Goal: Task Accomplishment & Management: Manage account settings

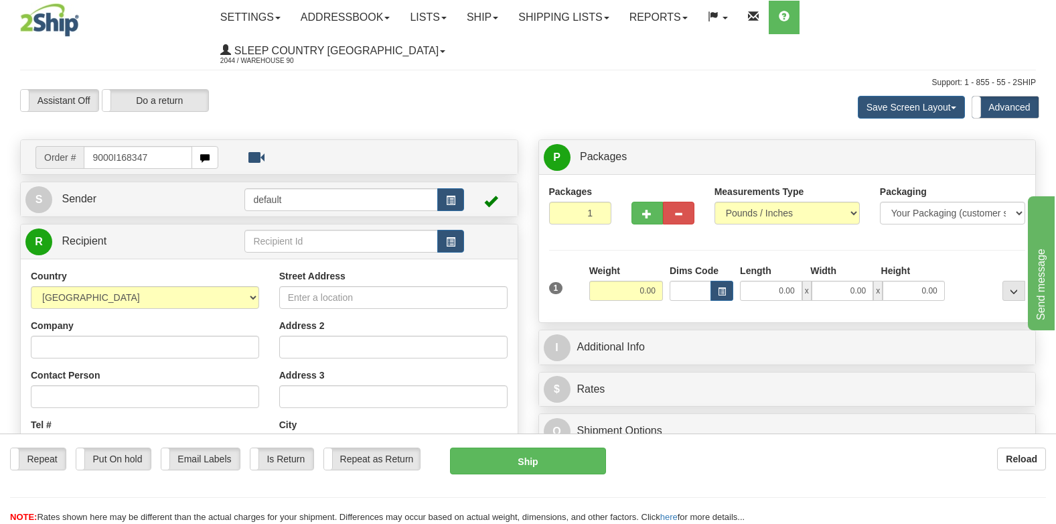
type input "9000I168347"
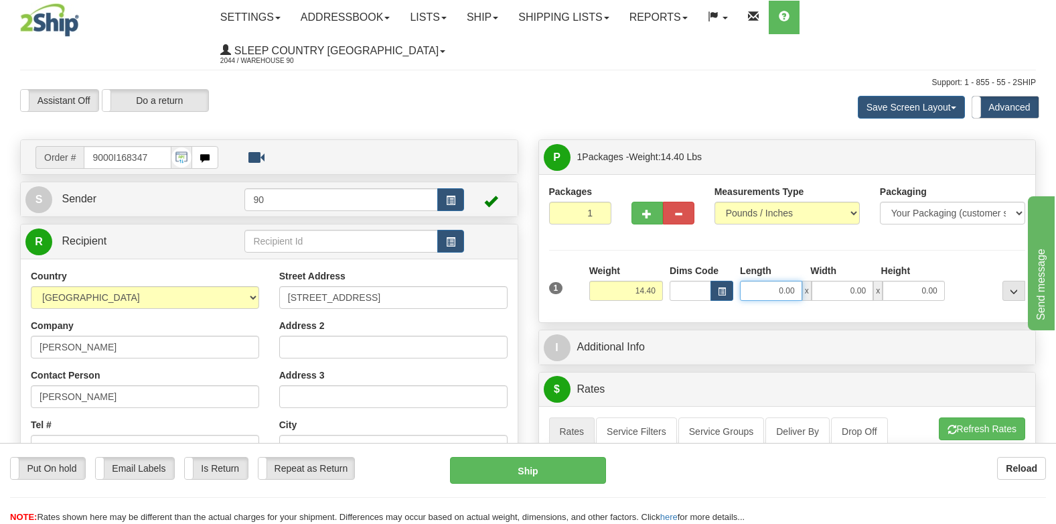
drag, startPoint x: 760, startPoint y: 259, endPoint x: 810, endPoint y: 267, distance: 50.3
click at [810, 281] on div "0.00 x 0.00 x 0.00" at bounding box center [842, 291] width 205 height 20
type input "20.00"
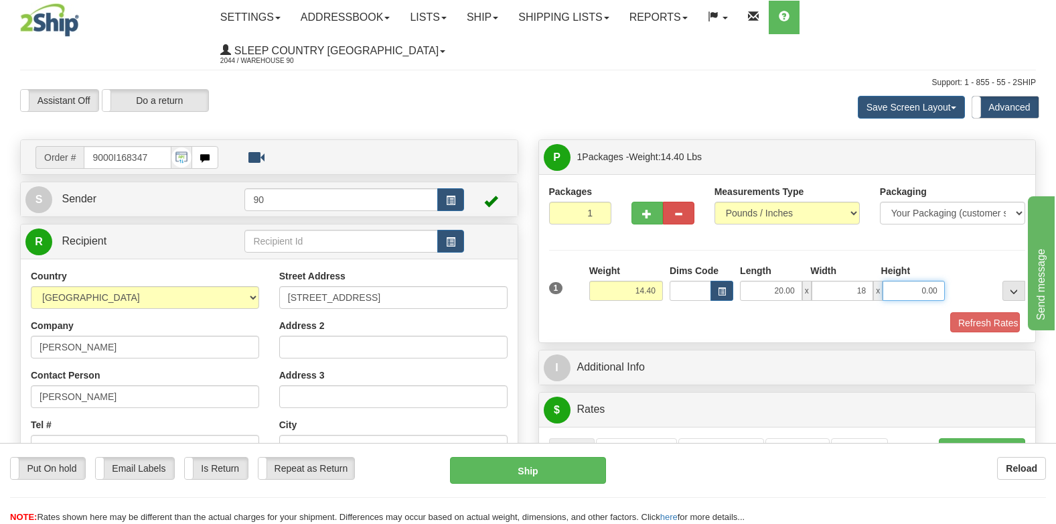
type input "18.00"
type input "16.00"
click at [982, 312] on button "Refresh Rates" at bounding box center [980, 323] width 77 height 23
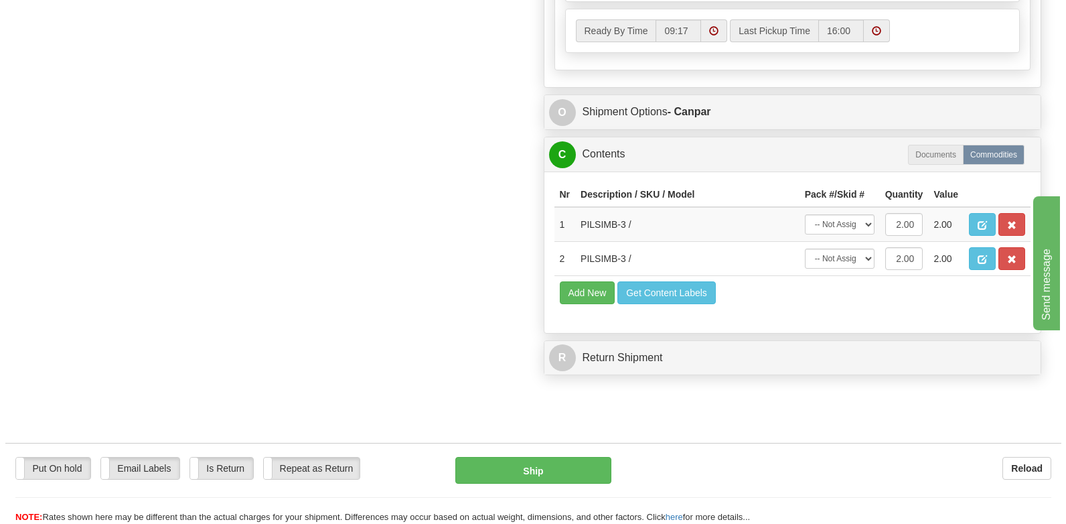
scroll to position [871, 0]
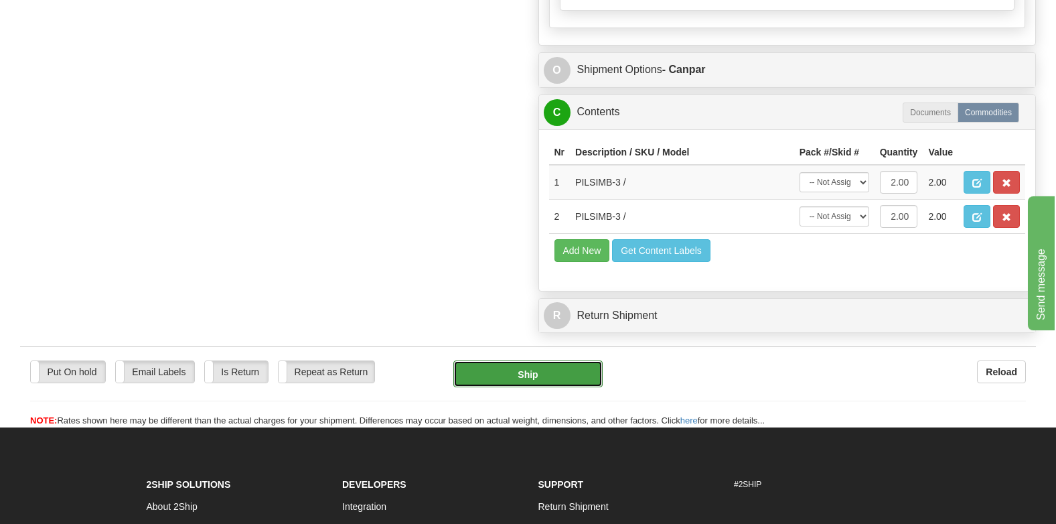
click at [529, 360] on button "Ship" at bounding box center [527, 373] width 149 height 27
type input "1"
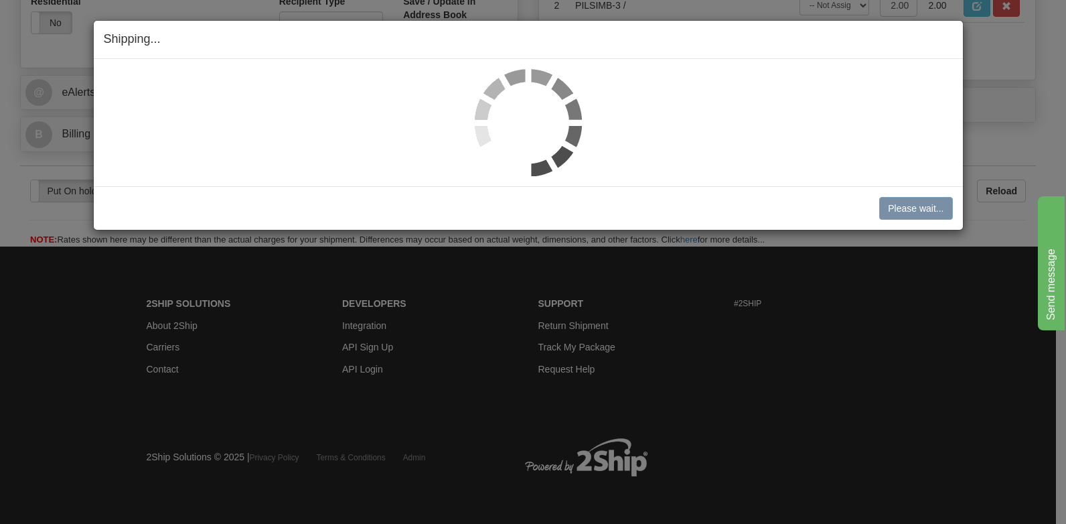
scroll to position [511, 0]
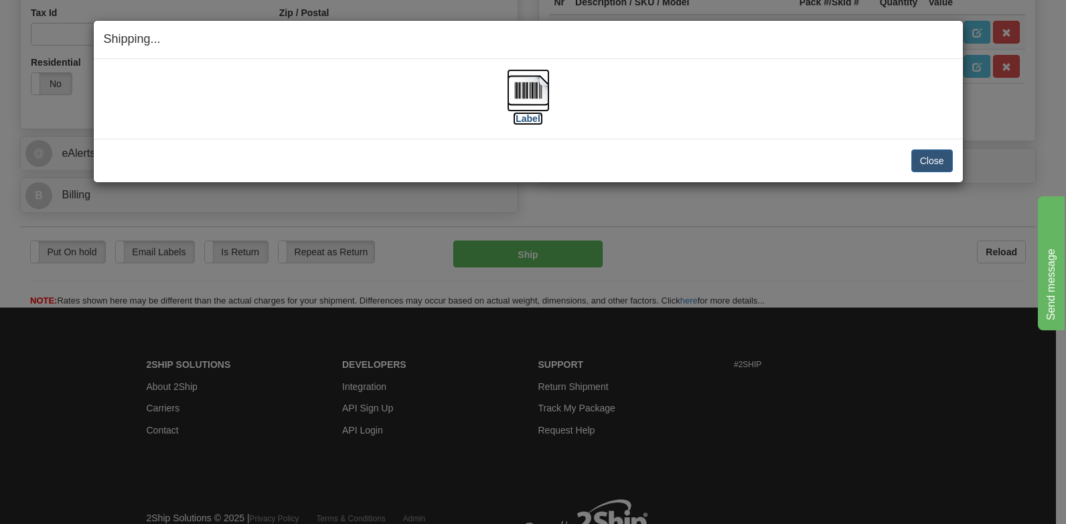
click at [517, 111] on img at bounding box center [528, 90] width 43 height 43
click at [936, 161] on button "Close" at bounding box center [933, 160] width 42 height 23
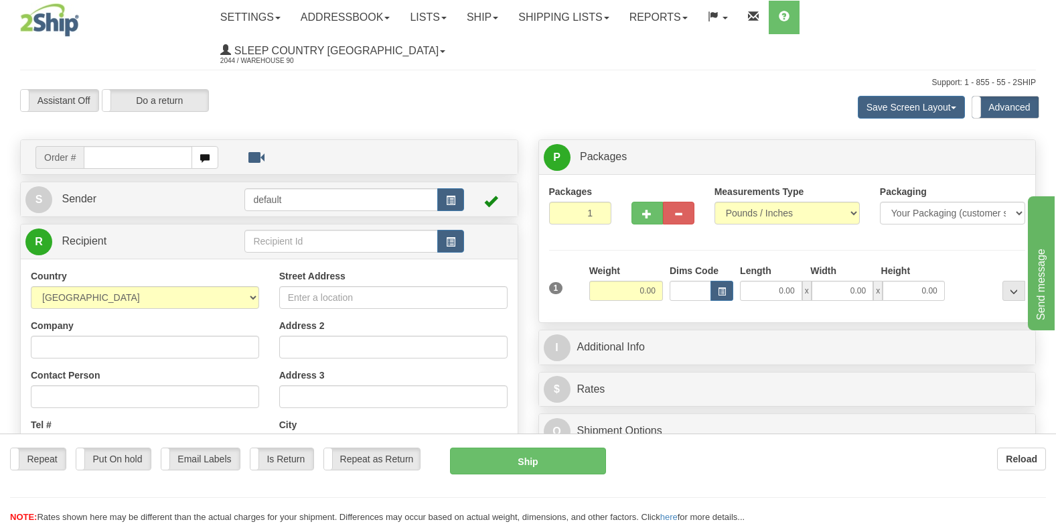
drag, startPoint x: 0, startPoint y: 0, endPoint x: 128, endPoint y: 125, distance: 178.6
click at [128, 125] on div "Toggle navigation Settings Shipping Preferences Fields Preferences New" at bounding box center [528, 399] width 1056 height 799
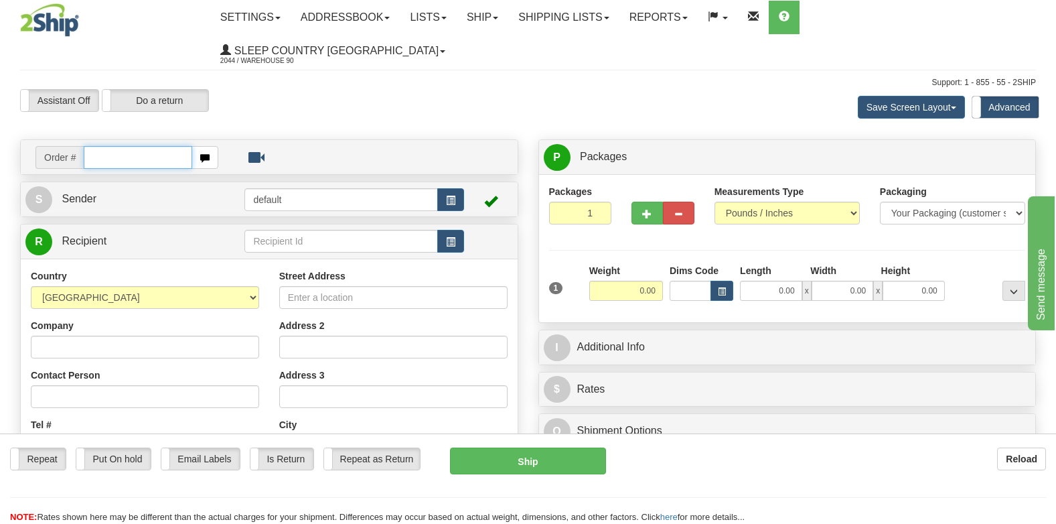
click at [128, 146] on input "text" at bounding box center [138, 157] width 109 height 23
type input "9000I167765"
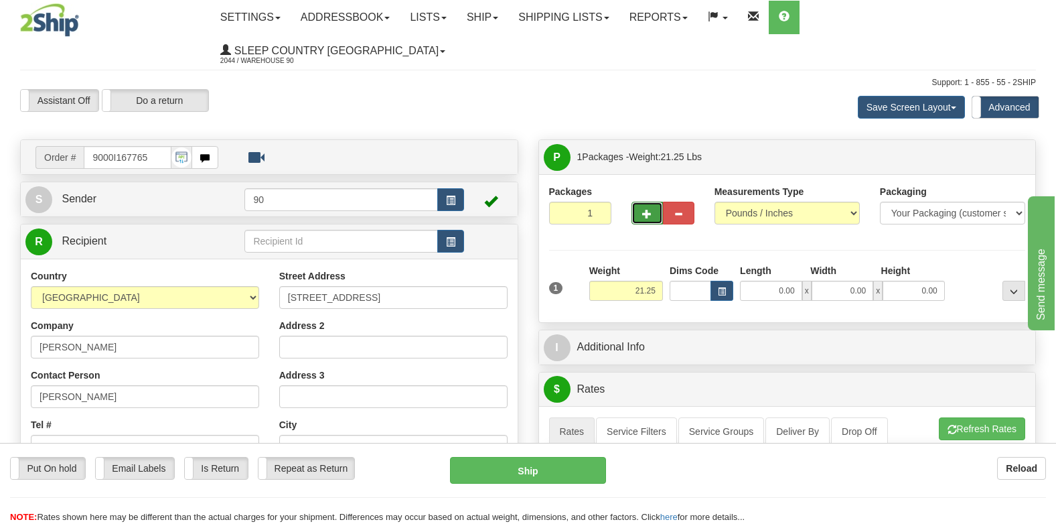
click at [647, 202] on button "button" at bounding box center [647, 213] width 31 height 23
type input "2"
click at [982, 147] on label "Package Level Pack.." at bounding box center [997, 157] width 68 height 20
radio input "true"
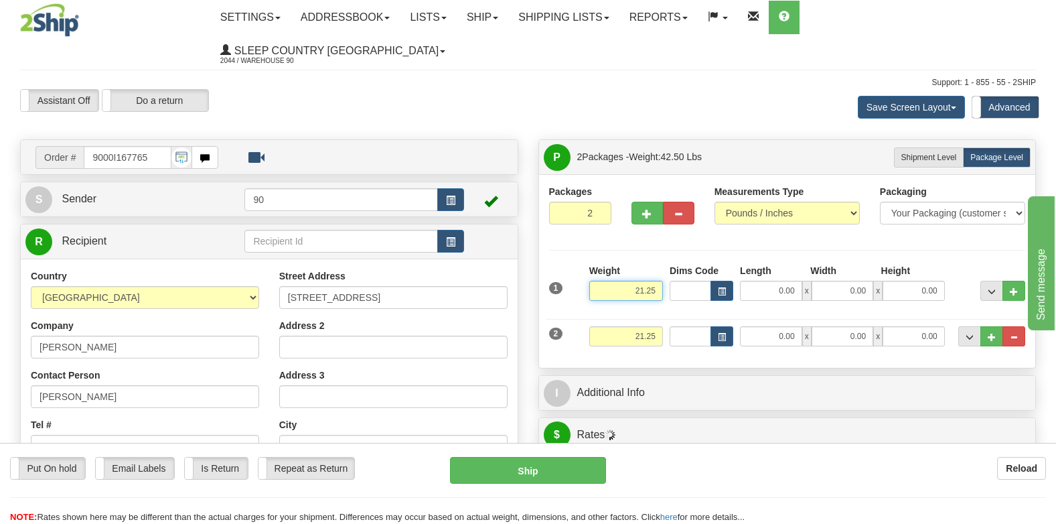
drag, startPoint x: 609, startPoint y: 263, endPoint x: 756, endPoint y: 267, distance: 147.4
click at [755, 267] on div "1 Weight 21.25 Dims Code x x" at bounding box center [788, 288] width 484 height 48
type input "10.00"
type input "19.00"
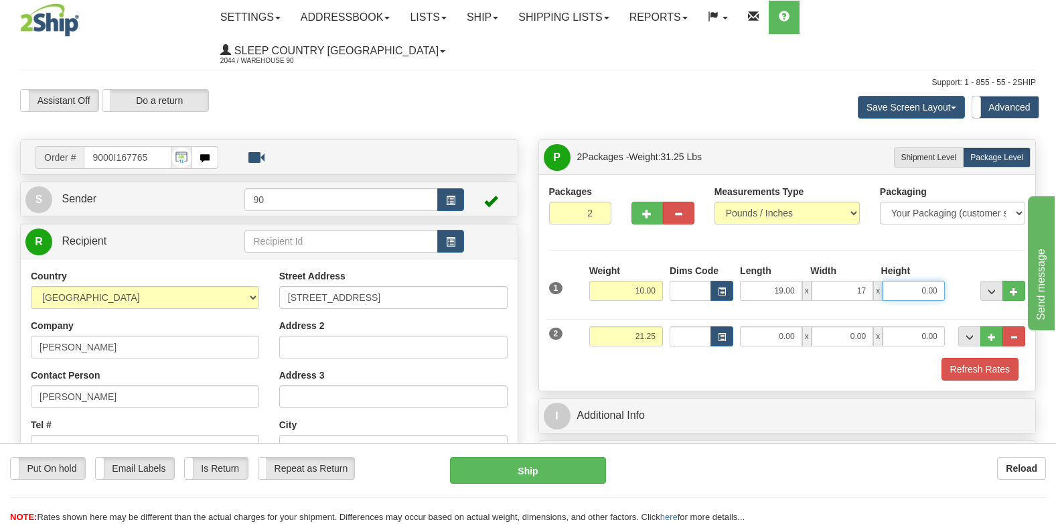
type input "17.00"
type input "10.00"
type input "11.50"
type input "21.00"
type input "17.00"
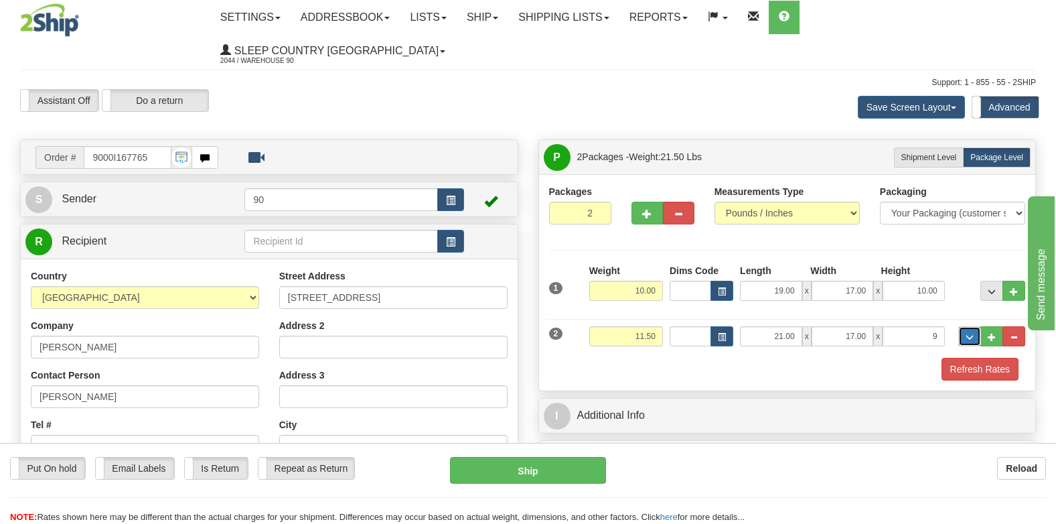
type input "9.00"
click at [965, 358] on button "Refresh Rates" at bounding box center [980, 369] width 77 height 23
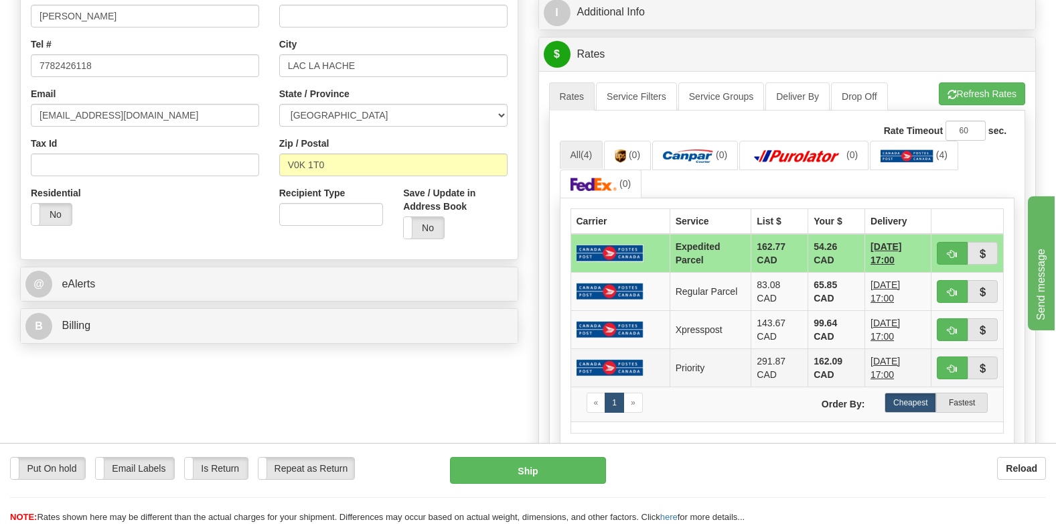
scroll to position [335, 0]
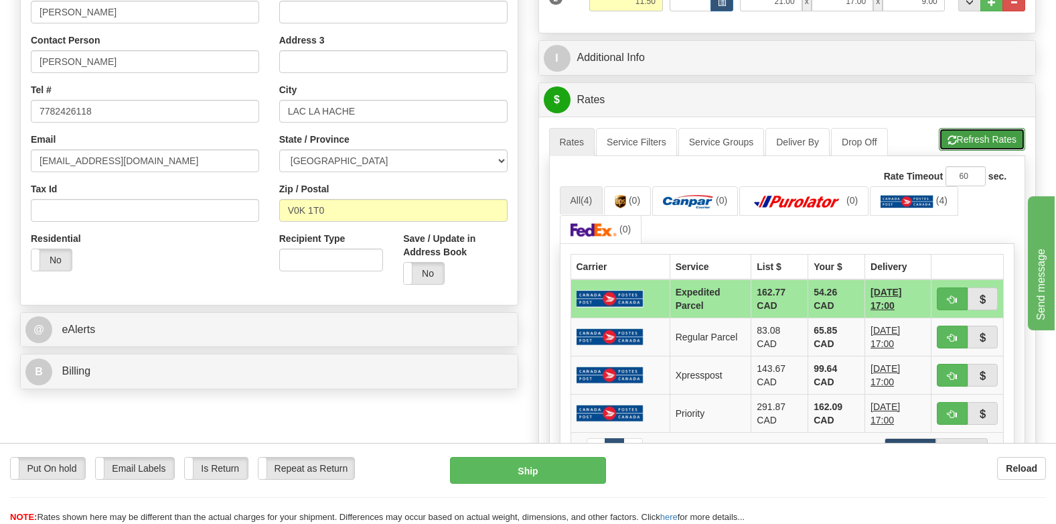
click at [996, 128] on button "Refresh Rates" at bounding box center [982, 139] width 86 height 23
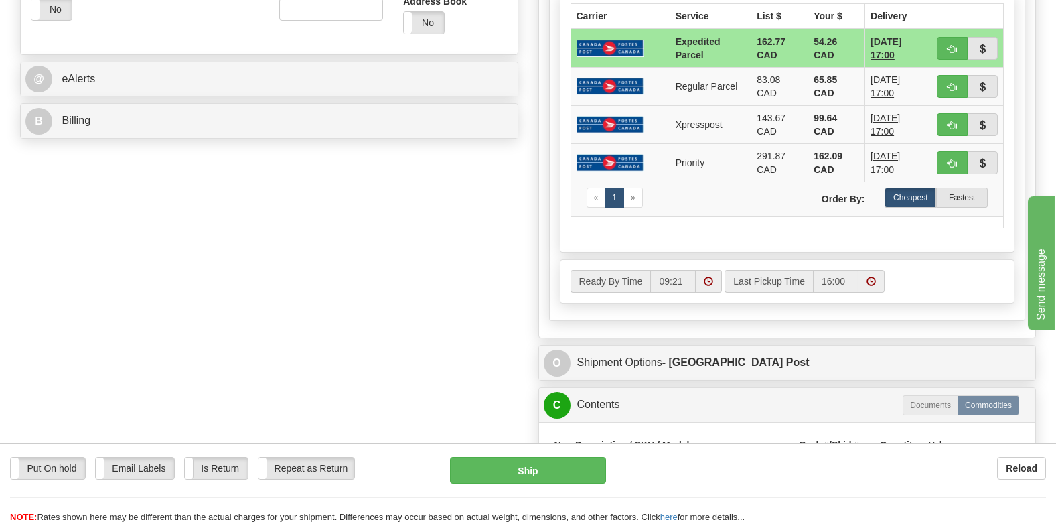
scroll to position [844, 0]
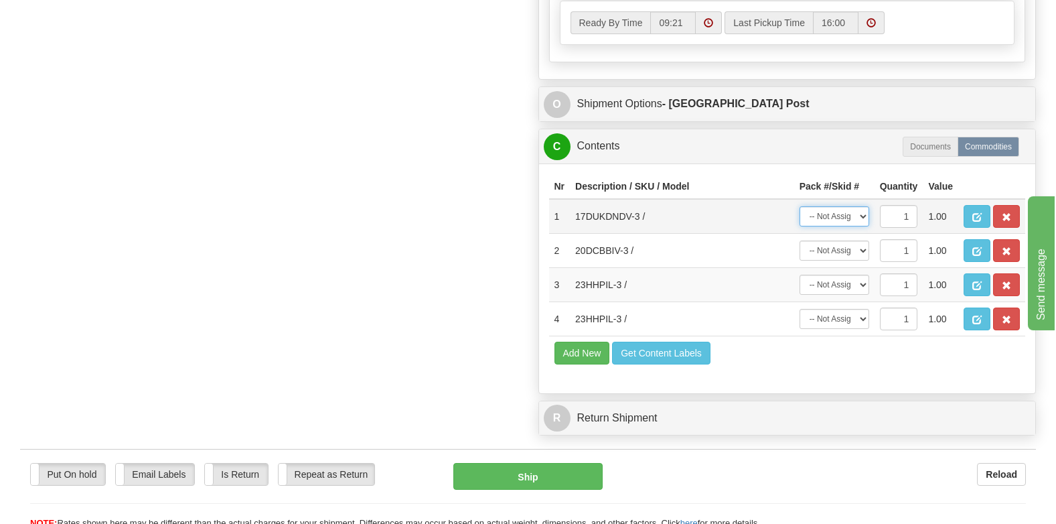
click at [859, 206] on select "-- Not Assigned -- Package 1 Package 2" at bounding box center [835, 216] width 70 height 20
select select "1"
click at [800, 206] on select "-- Not Assigned -- Package 1 Package 2" at bounding box center [835, 216] width 70 height 20
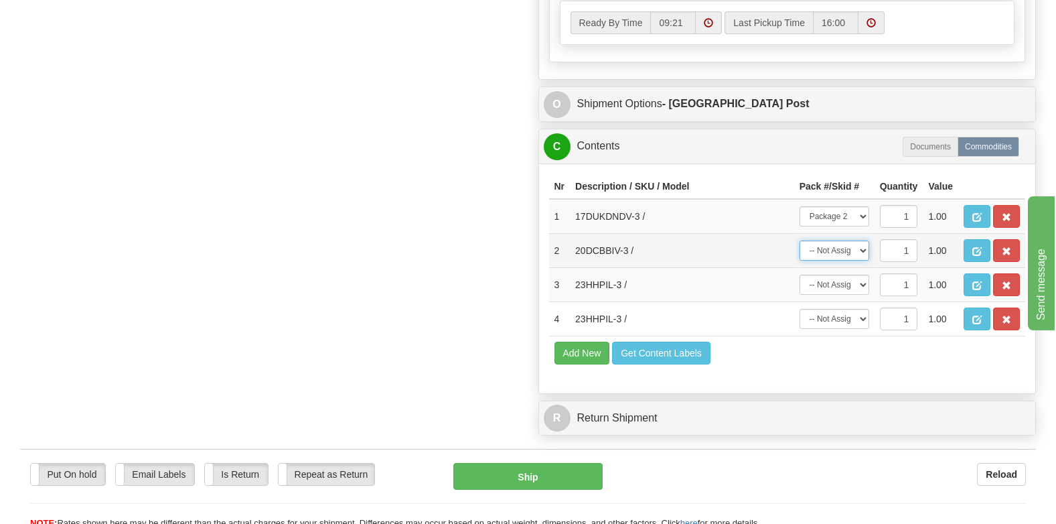
click at [849, 240] on select "-- Not Assigned -- Package 1 Package 2" at bounding box center [835, 250] width 70 height 20
select select "1"
click at [800, 240] on select "-- Not Assigned -- Package 1 Package 2" at bounding box center [835, 250] width 70 height 20
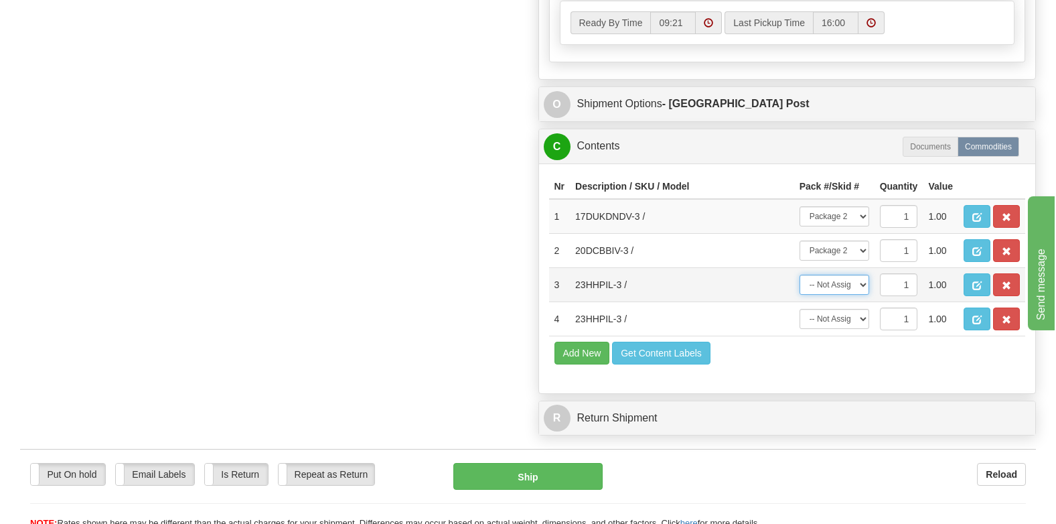
click at [841, 275] on select "-- Not Assigned -- Package 1 Package 2" at bounding box center [835, 285] width 70 height 20
select select "0"
click at [800, 275] on select "-- Not Assigned -- Package 1 Package 2" at bounding box center [835, 285] width 70 height 20
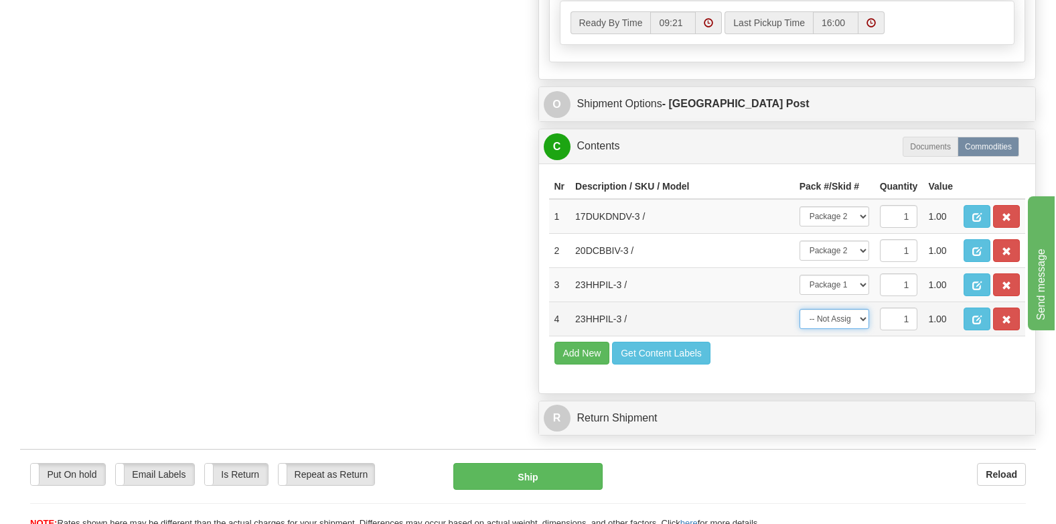
click at [836, 309] on select "-- Not Assigned -- Package 1 Package 2" at bounding box center [835, 319] width 70 height 20
select select "0"
click at [800, 309] on select "-- Not Assigned -- Package 1 Package 2" at bounding box center [835, 319] width 70 height 20
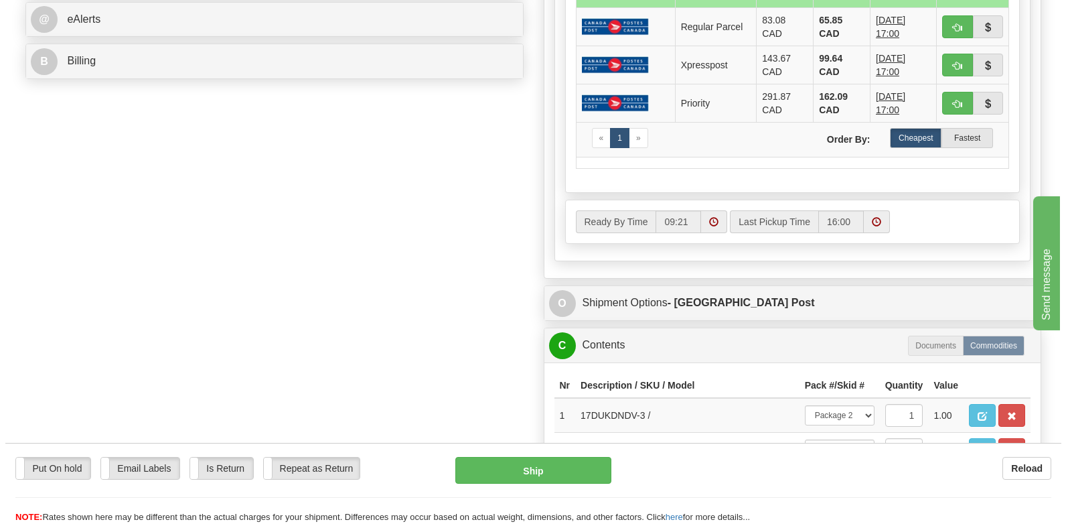
scroll to position [643, 0]
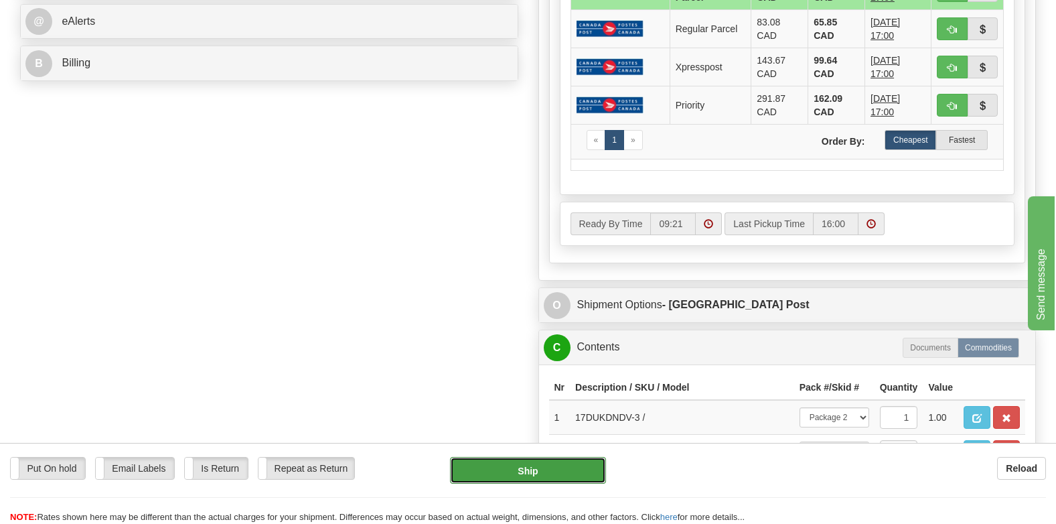
click at [538, 467] on button "Ship" at bounding box center [528, 470] width 156 height 27
type input "DOM.EP"
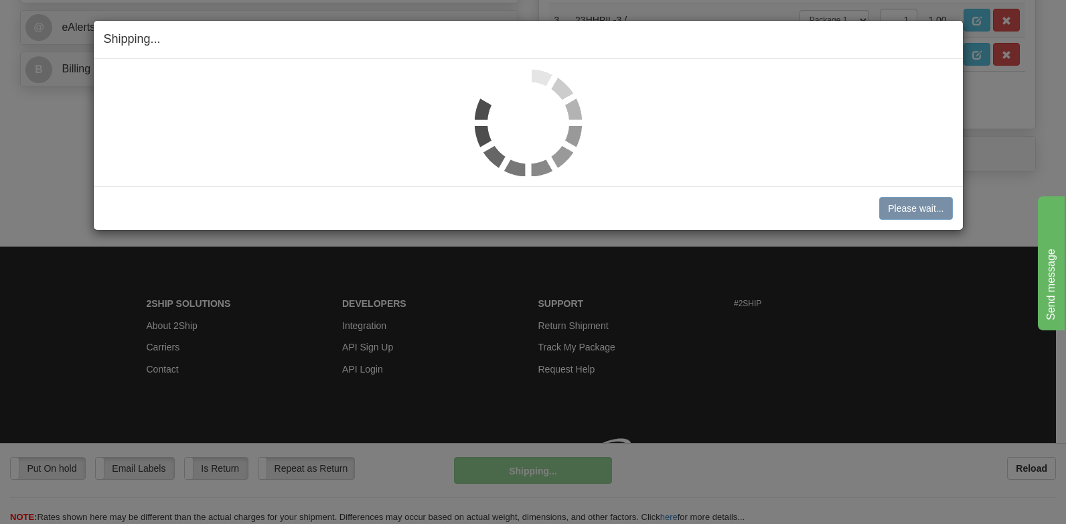
scroll to position [633, 0]
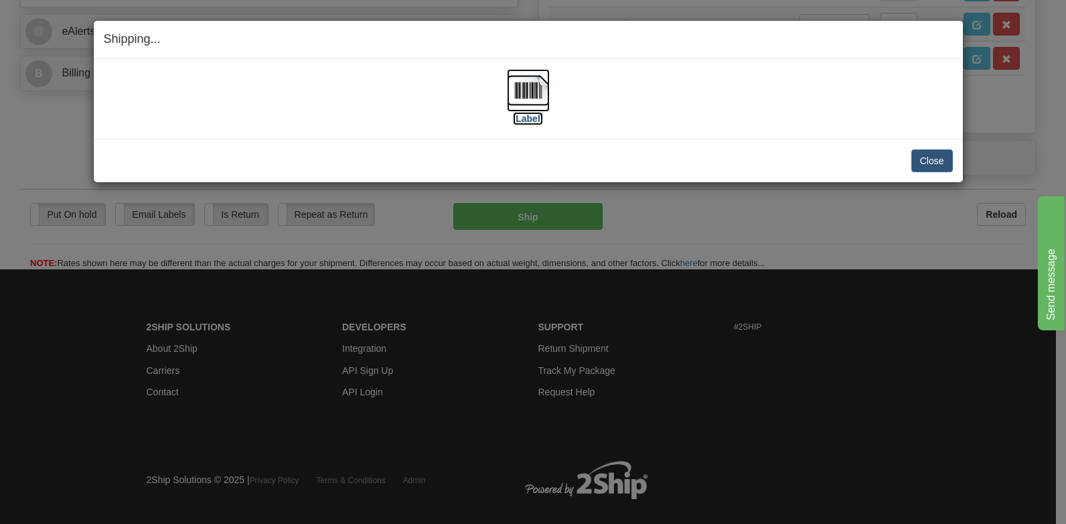
click at [536, 107] on img at bounding box center [528, 90] width 43 height 43
click at [916, 157] on button "Close" at bounding box center [933, 160] width 42 height 23
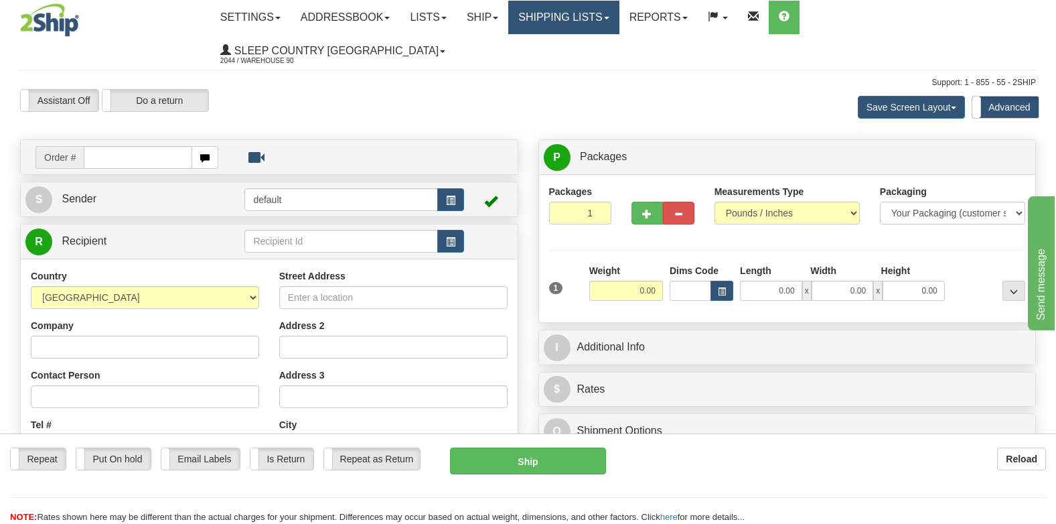
click at [597, 27] on link "Shipping lists" at bounding box center [563, 17] width 111 height 33
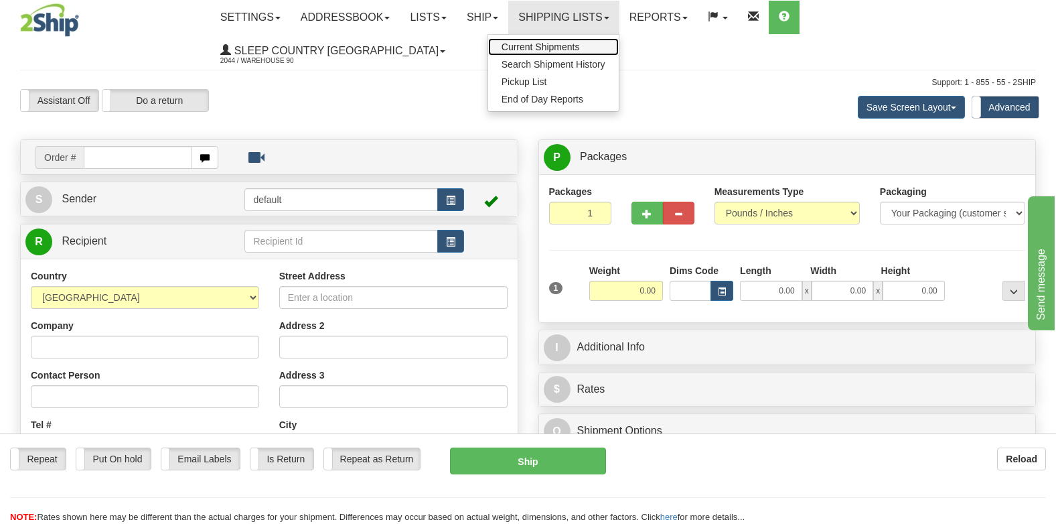
click at [580, 46] on span "Current Shipments" at bounding box center [541, 47] width 78 height 11
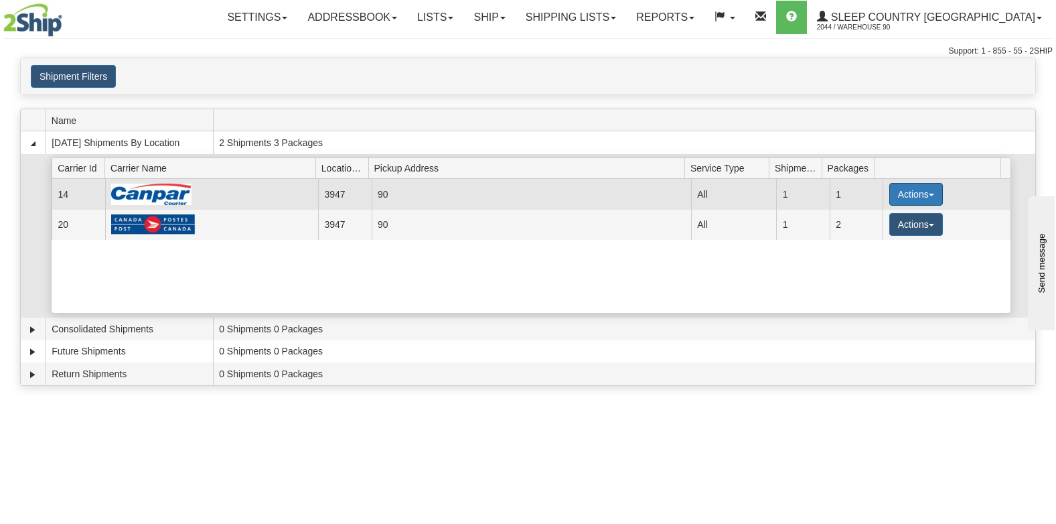
click at [898, 196] on button "Actions" at bounding box center [916, 194] width 54 height 23
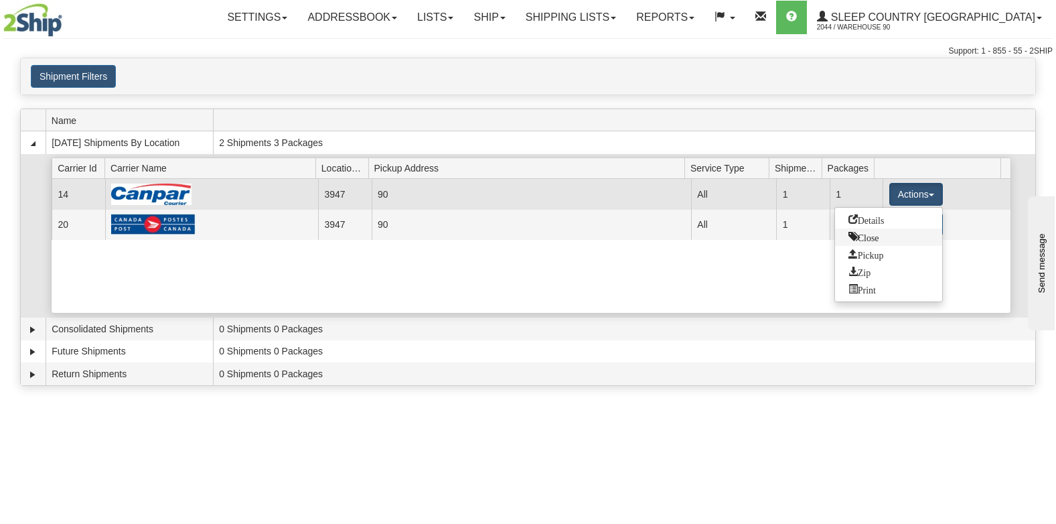
click at [874, 232] on span "Close" at bounding box center [864, 236] width 31 height 9
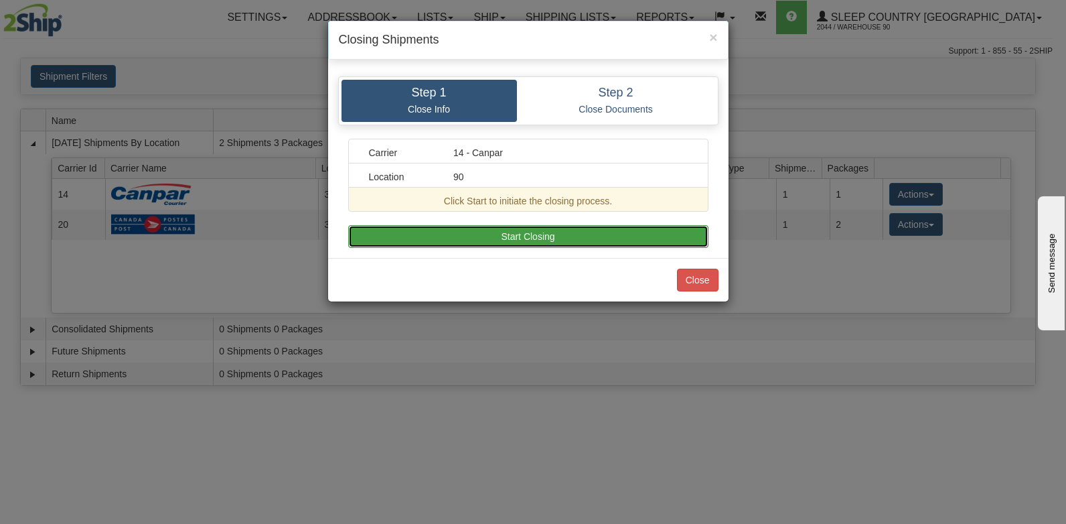
click at [637, 231] on button "Start Closing" at bounding box center [528, 236] width 360 height 23
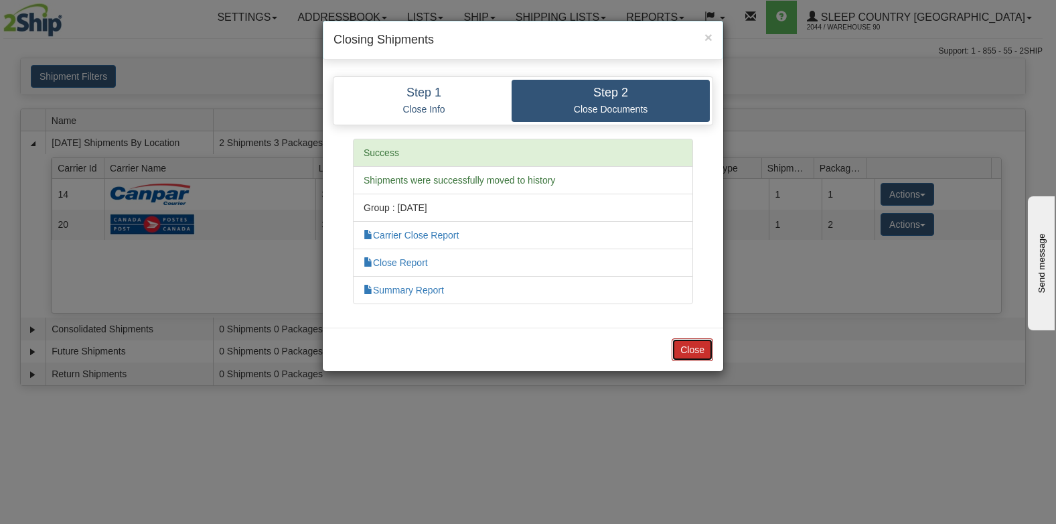
click at [685, 351] on button "Close" at bounding box center [693, 349] width 42 height 23
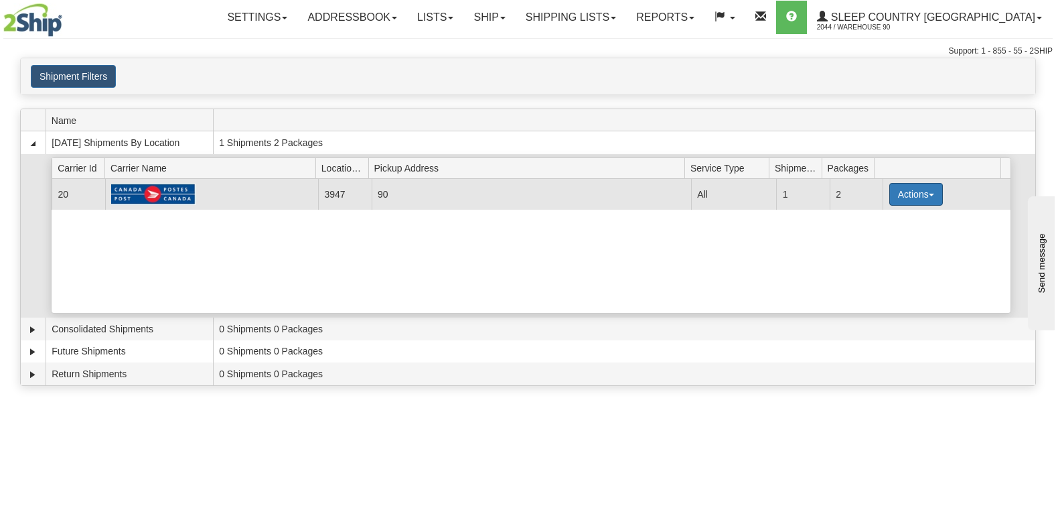
click at [890, 192] on button "Actions" at bounding box center [916, 194] width 54 height 23
click at [879, 237] on span "Close" at bounding box center [864, 236] width 31 height 9
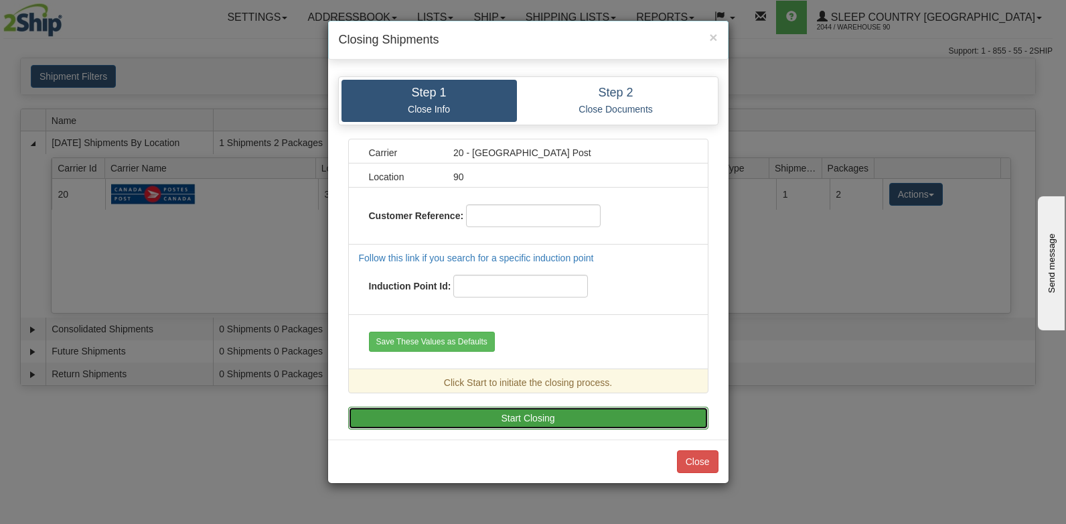
click at [520, 412] on button "Start Closing" at bounding box center [528, 418] width 360 height 23
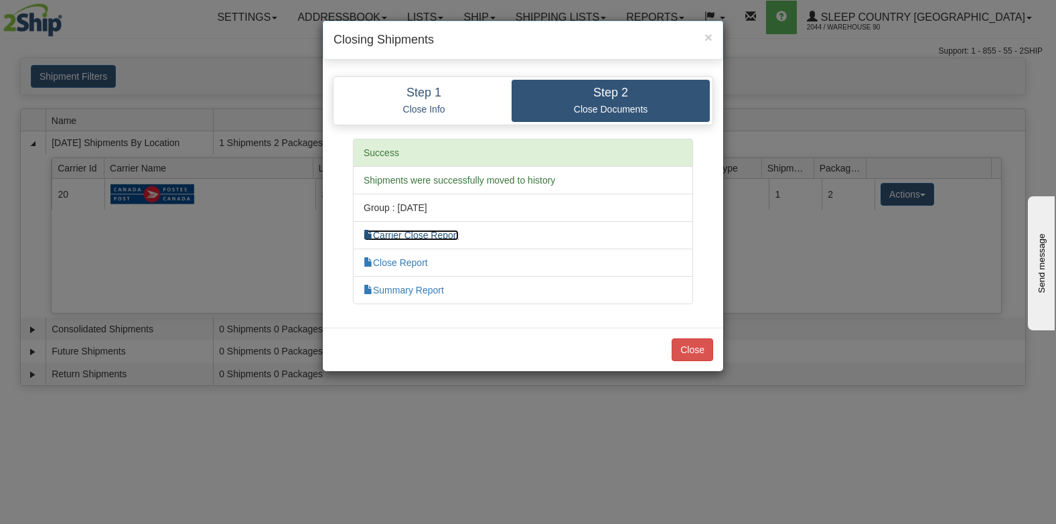
click at [413, 232] on link "Carrier Close Report" at bounding box center [411, 235] width 95 height 11
click at [681, 346] on button "Close" at bounding box center [693, 349] width 42 height 23
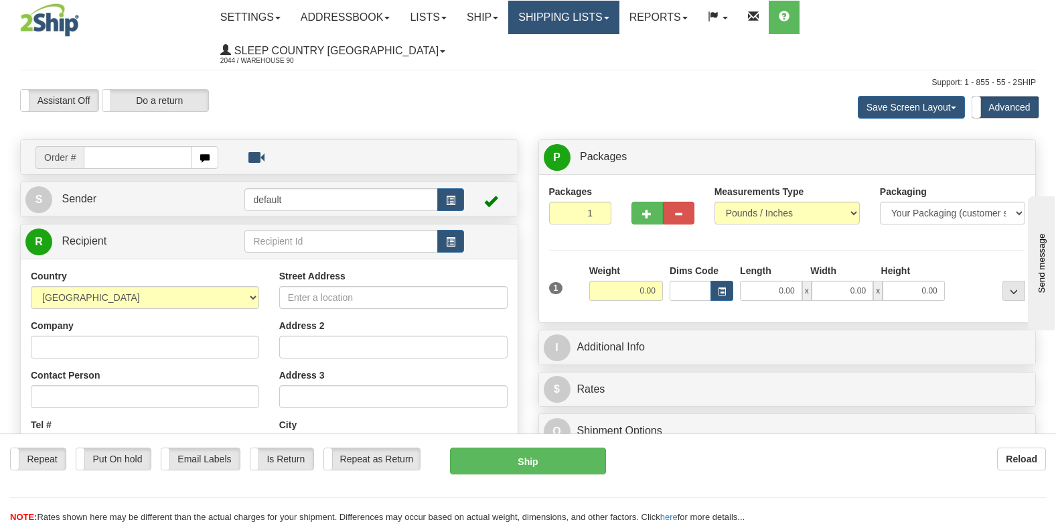
click at [619, 13] on link "Shipping lists" at bounding box center [563, 17] width 111 height 33
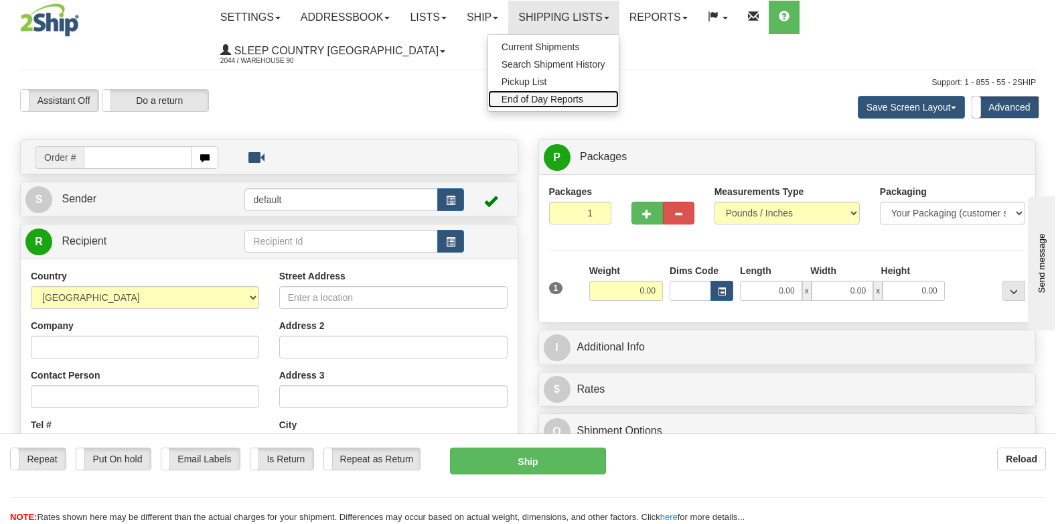
click at [593, 92] on link "End of Day Reports" at bounding box center [553, 98] width 131 height 17
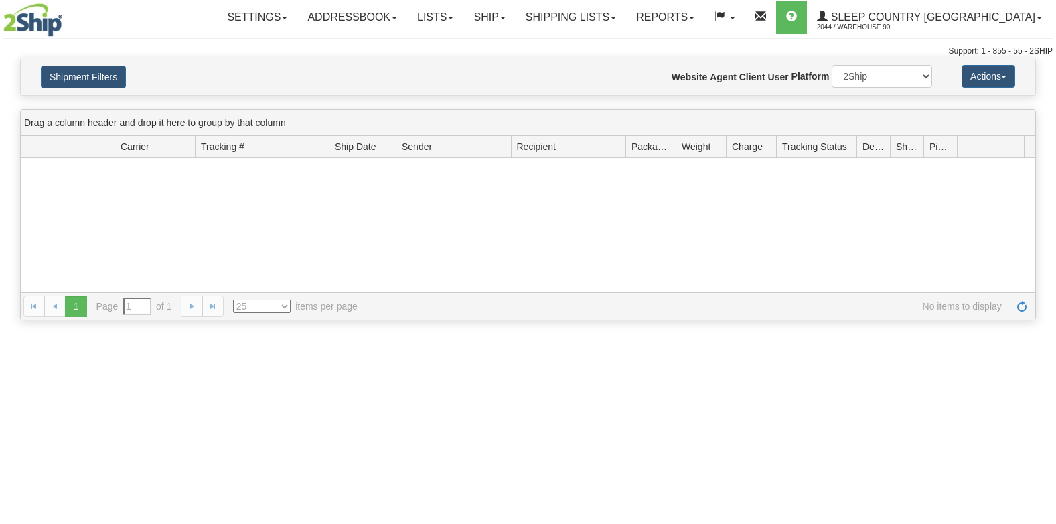
type input "From [DATE] To [DATE]"
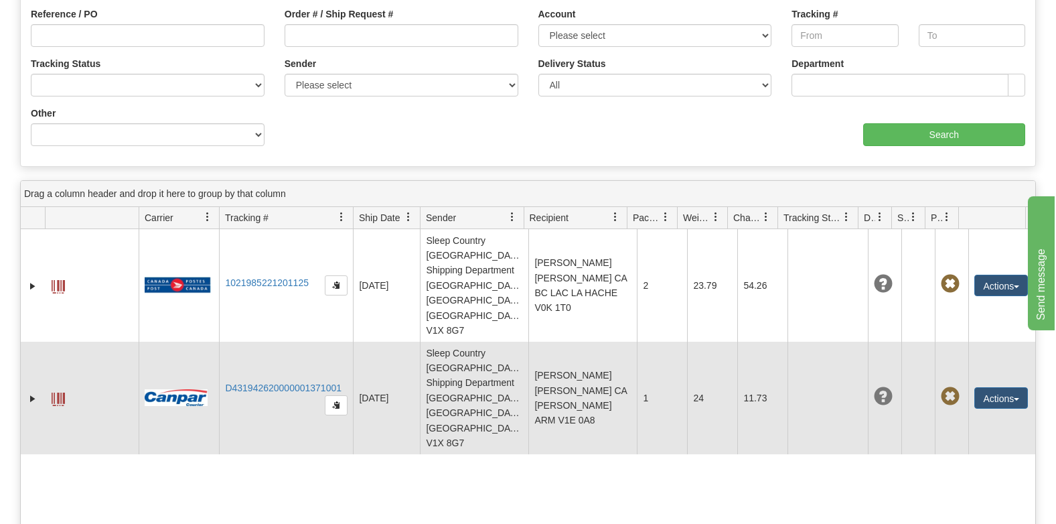
scroll to position [201, 0]
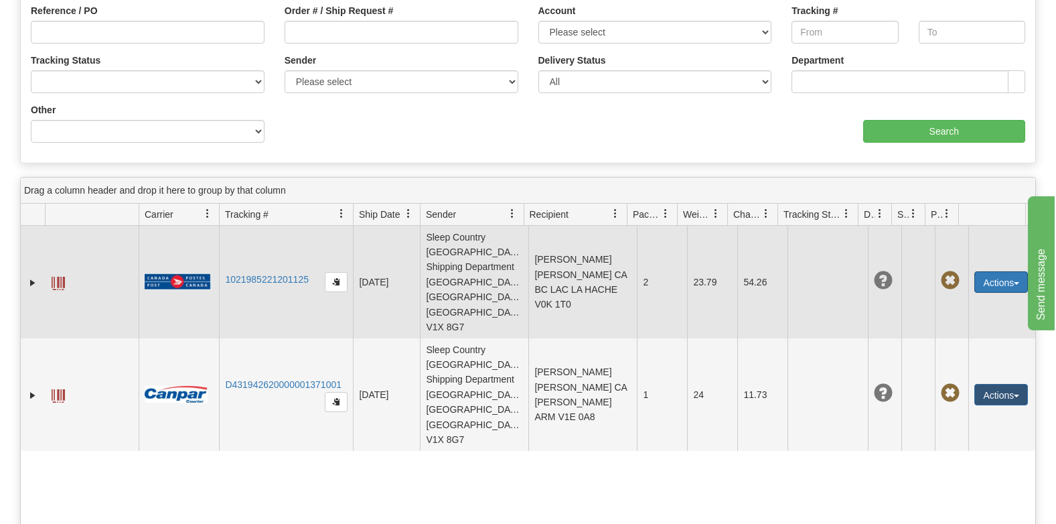
click at [991, 271] on button "Actions" at bounding box center [1002, 281] width 54 height 21
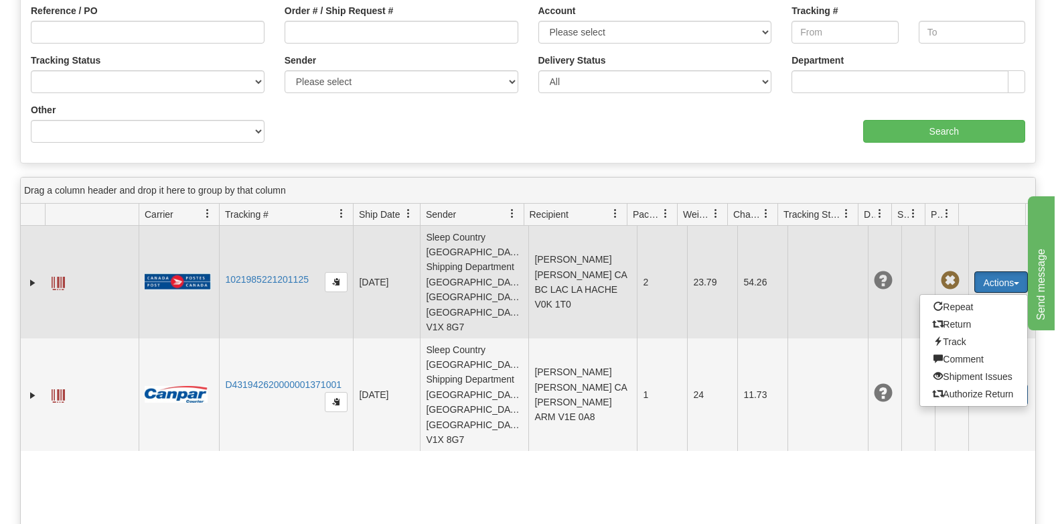
click at [874, 271] on span at bounding box center [883, 280] width 19 height 19
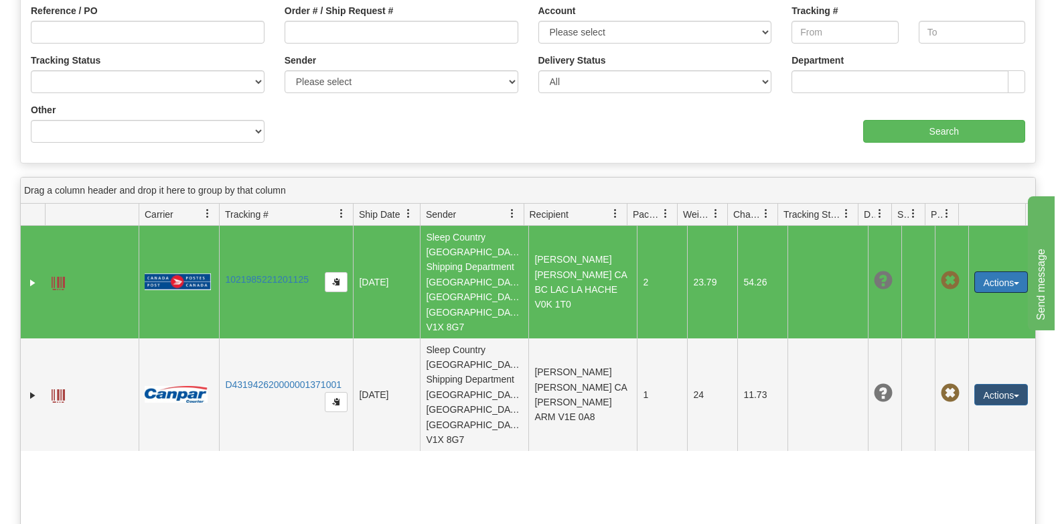
click at [874, 271] on span at bounding box center [883, 280] width 19 height 19
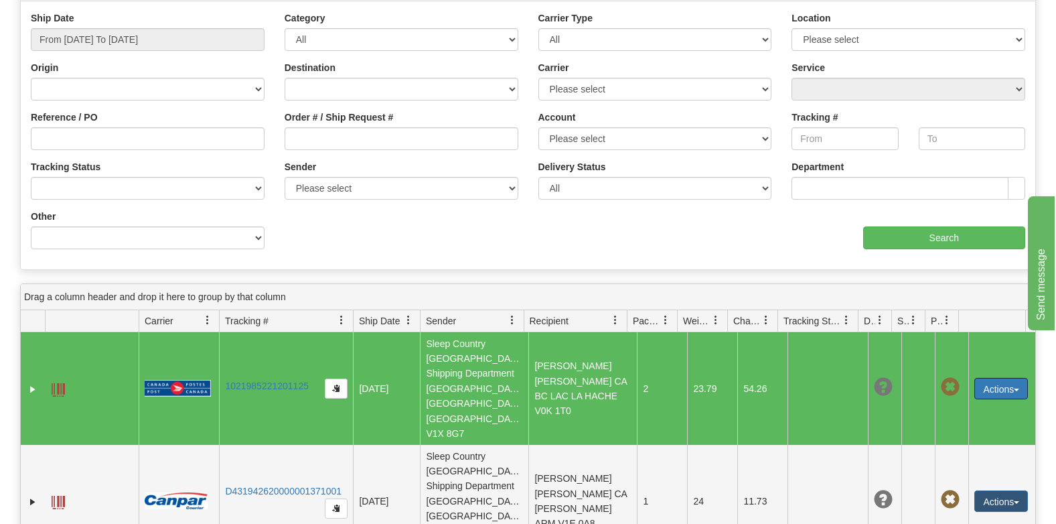
scroll to position [0, 0]
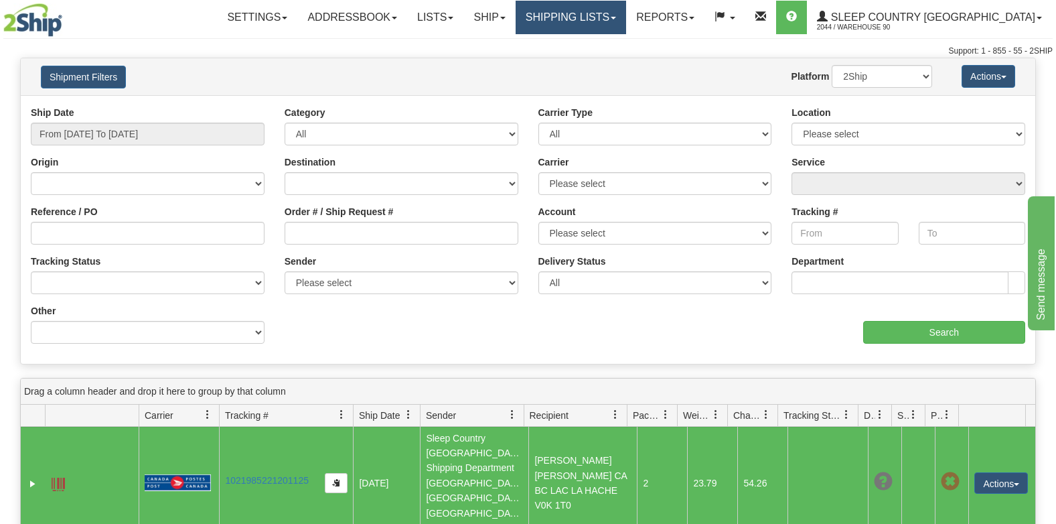
click at [626, 10] on link "Shipping lists" at bounding box center [571, 17] width 111 height 33
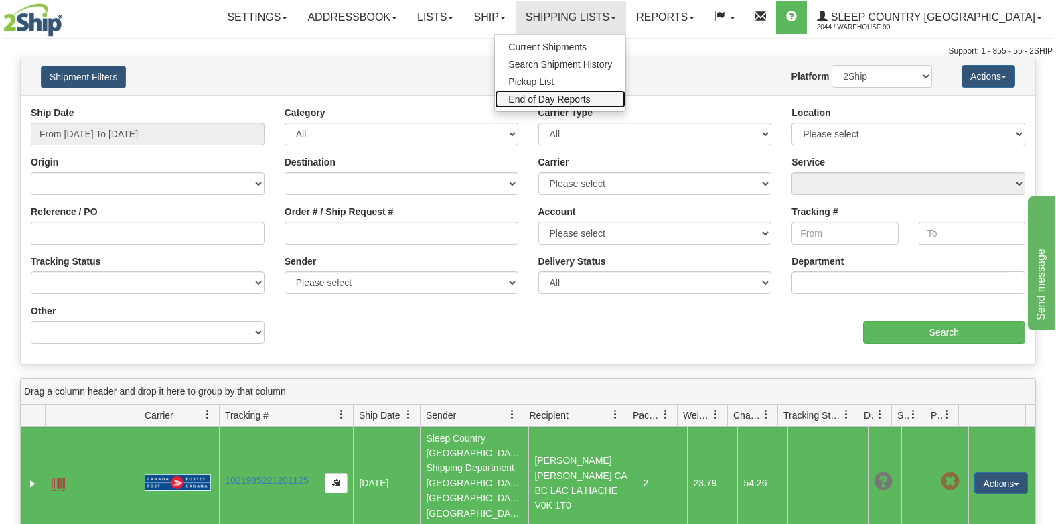
click at [590, 96] on span "End of Day Reports" at bounding box center [549, 99] width 82 height 11
